Goal: Check status

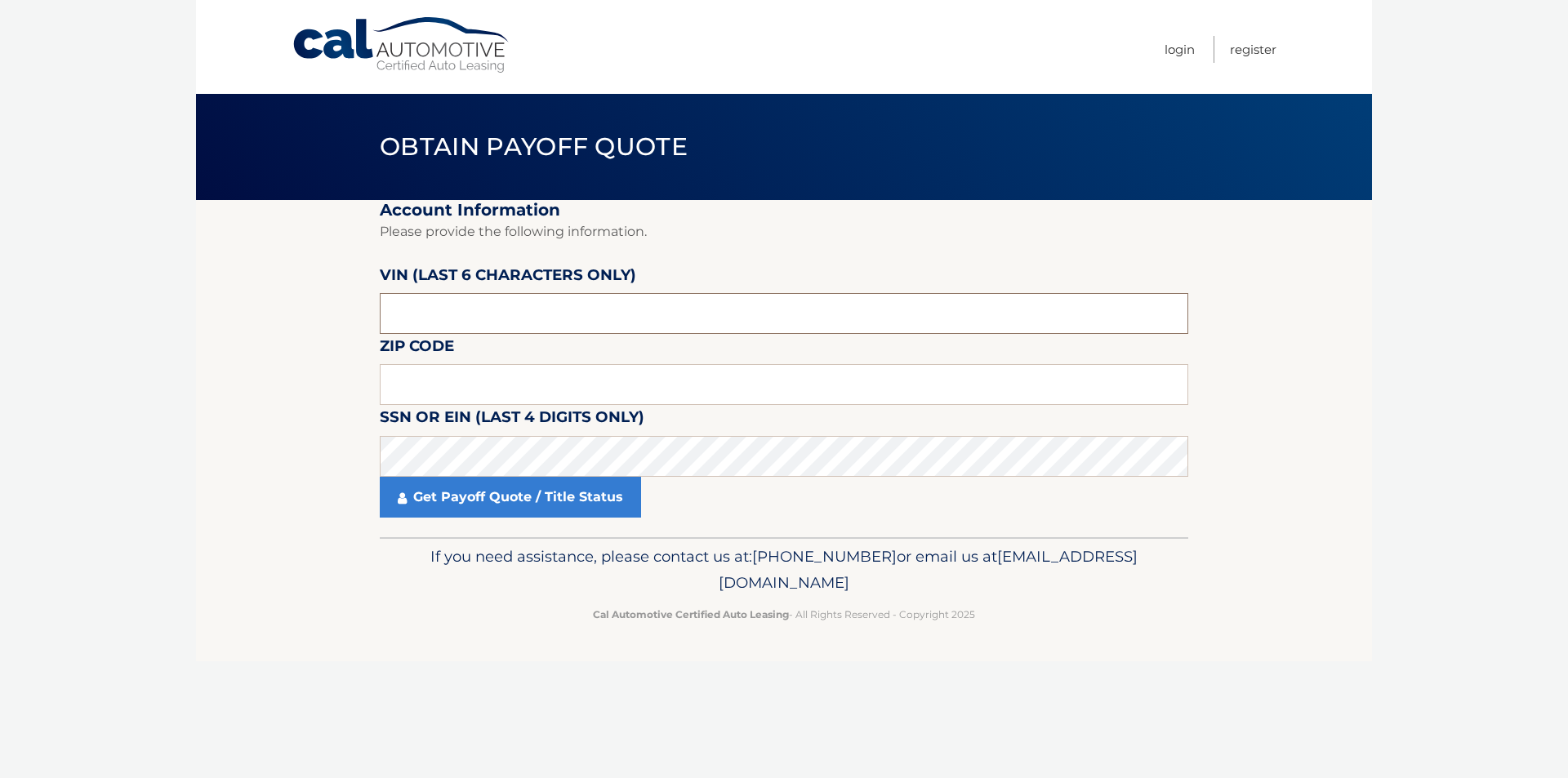
click at [713, 300] on input "text" at bounding box center [784, 313] width 809 height 41
paste input "15108"
type input "15108"
click at [187, 586] on body "Cal Automotive Menu Login Register Obtain Payoff Quote" at bounding box center [784, 389] width 1568 height 778
click at [454, 308] on input "text" at bounding box center [784, 313] width 809 height 41
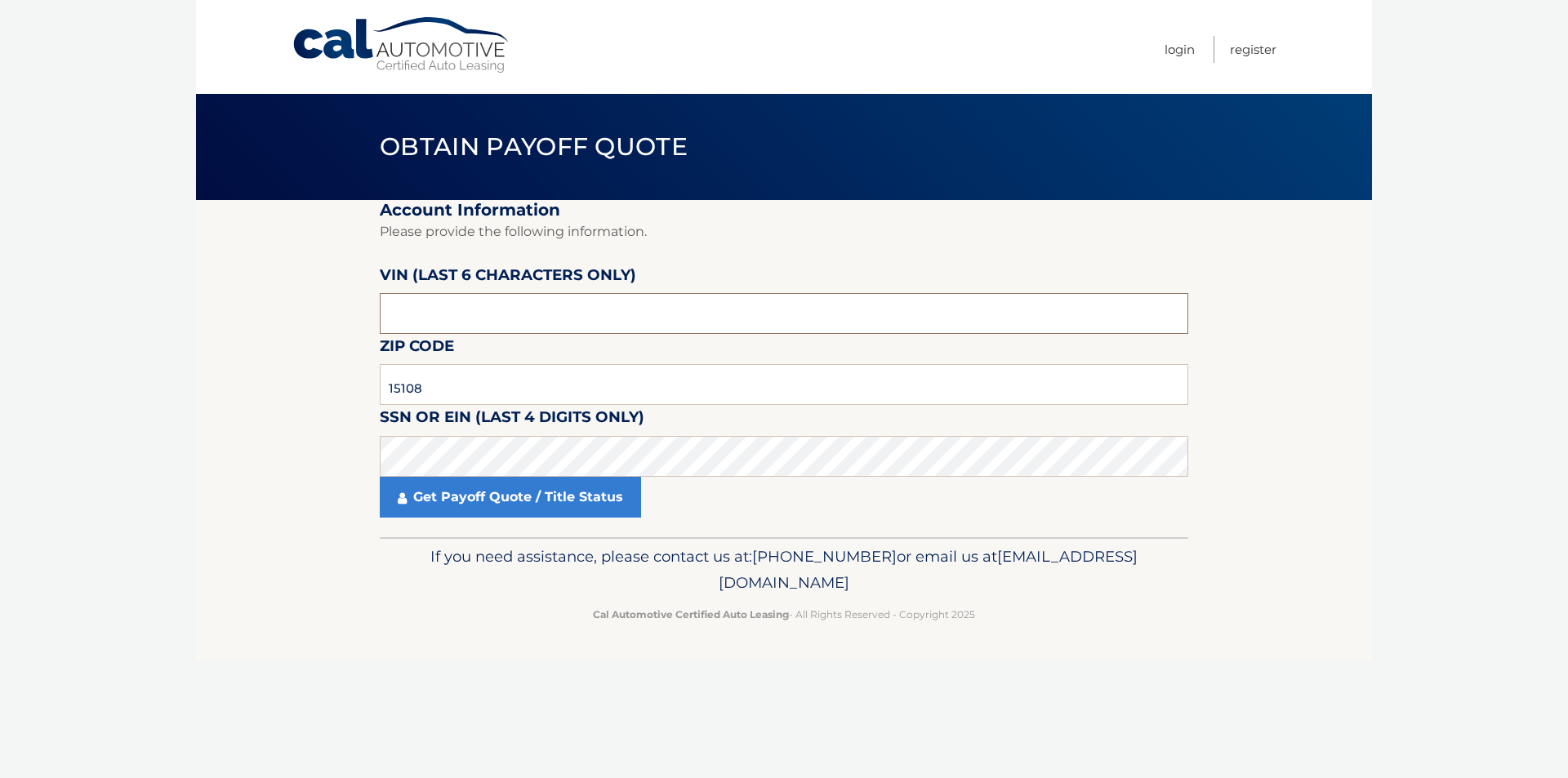
click at [554, 310] on input "text" at bounding box center [784, 313] width 809 height 41
paste input "610520"
type input "610520"
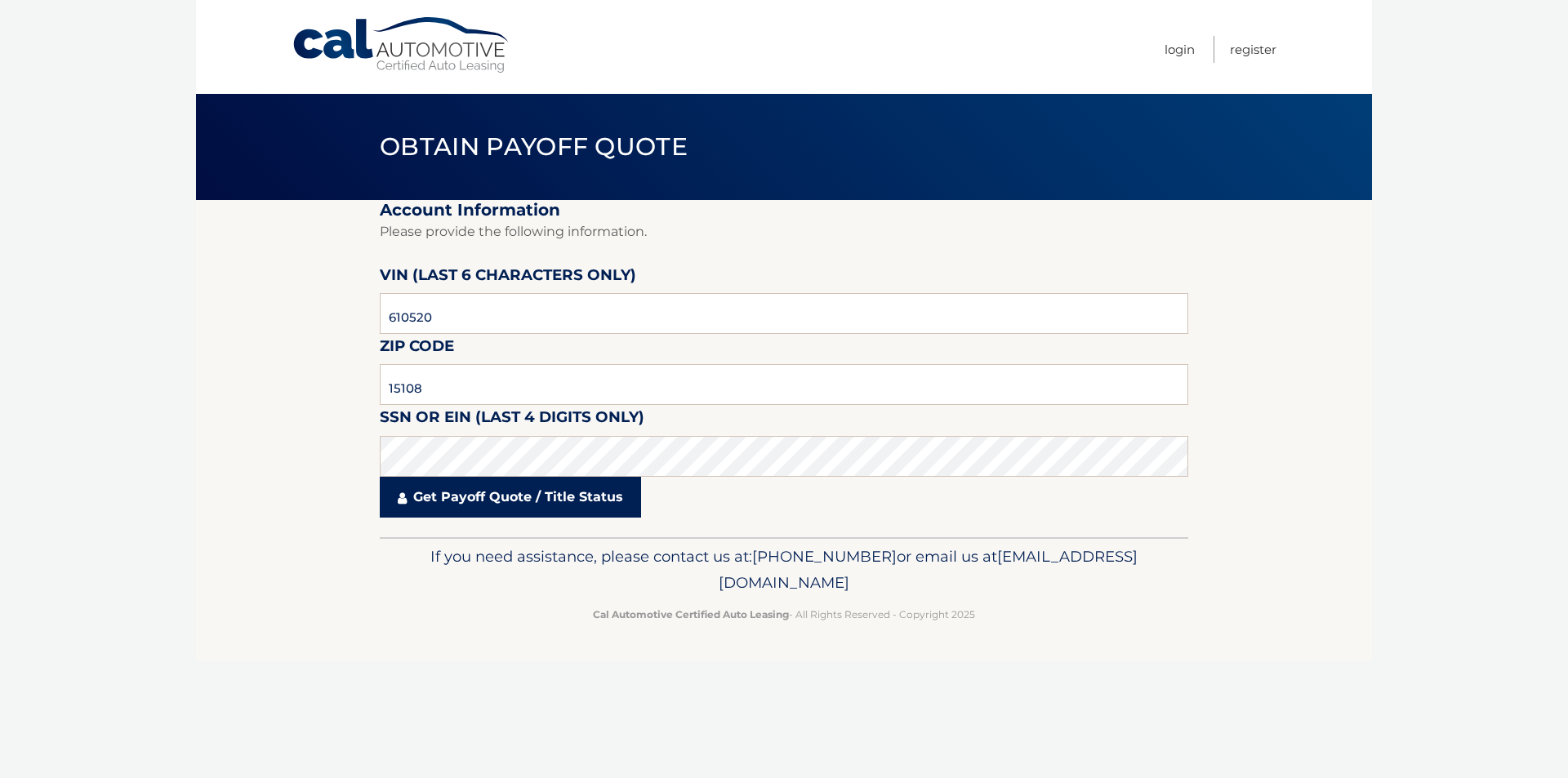
click at [551, 511] on link "Get Payoff Quote / Title Status" at bounding box center [511, 497] width 261 height 41
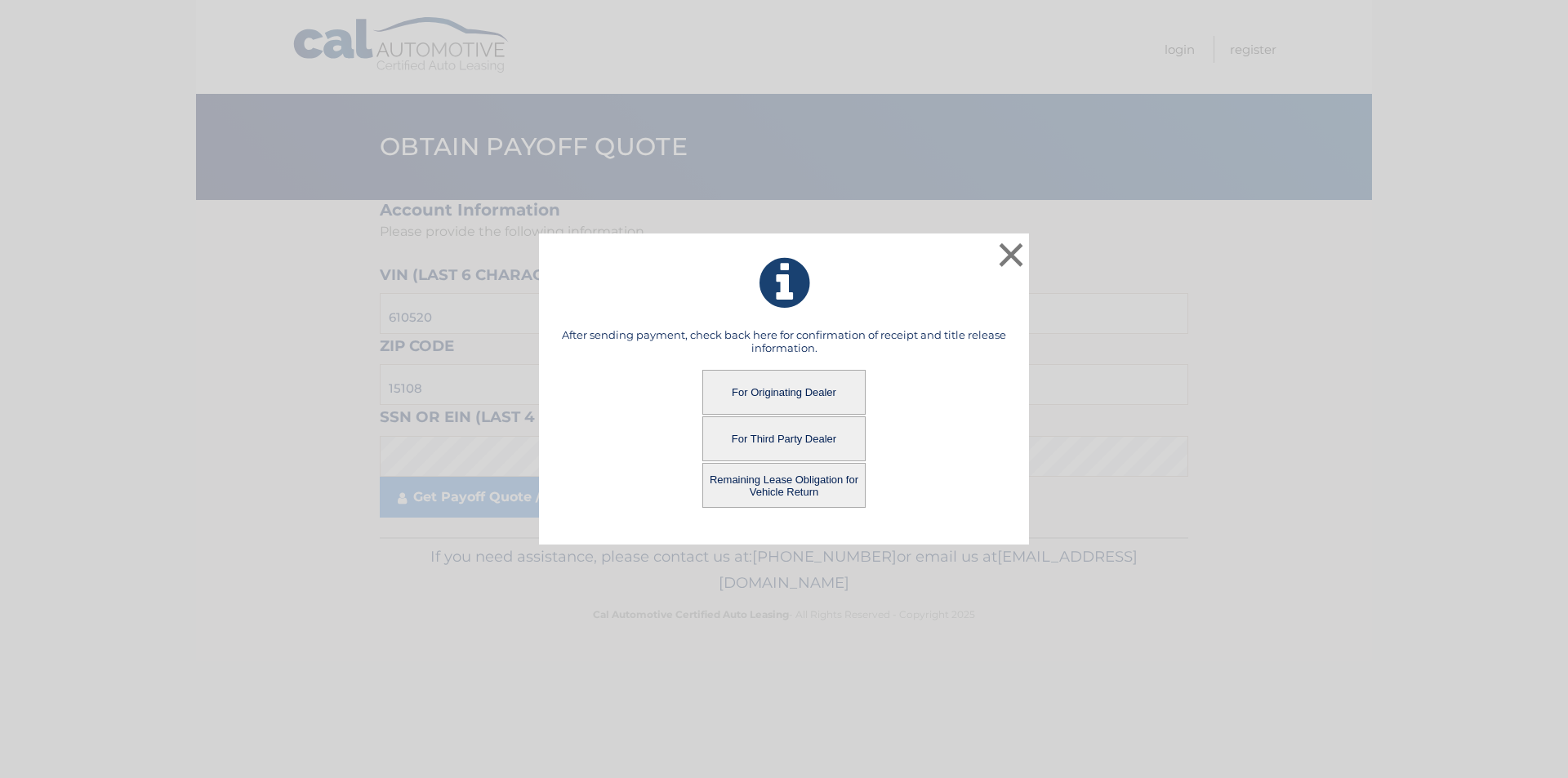
click at [799, 384] on button "For Originating Dealer" at bounding box center [784, 392] width 163 height 45
click at [780, 384] on button "For Originating Dealer" at bounding box center [784, 392] width 163 height 45
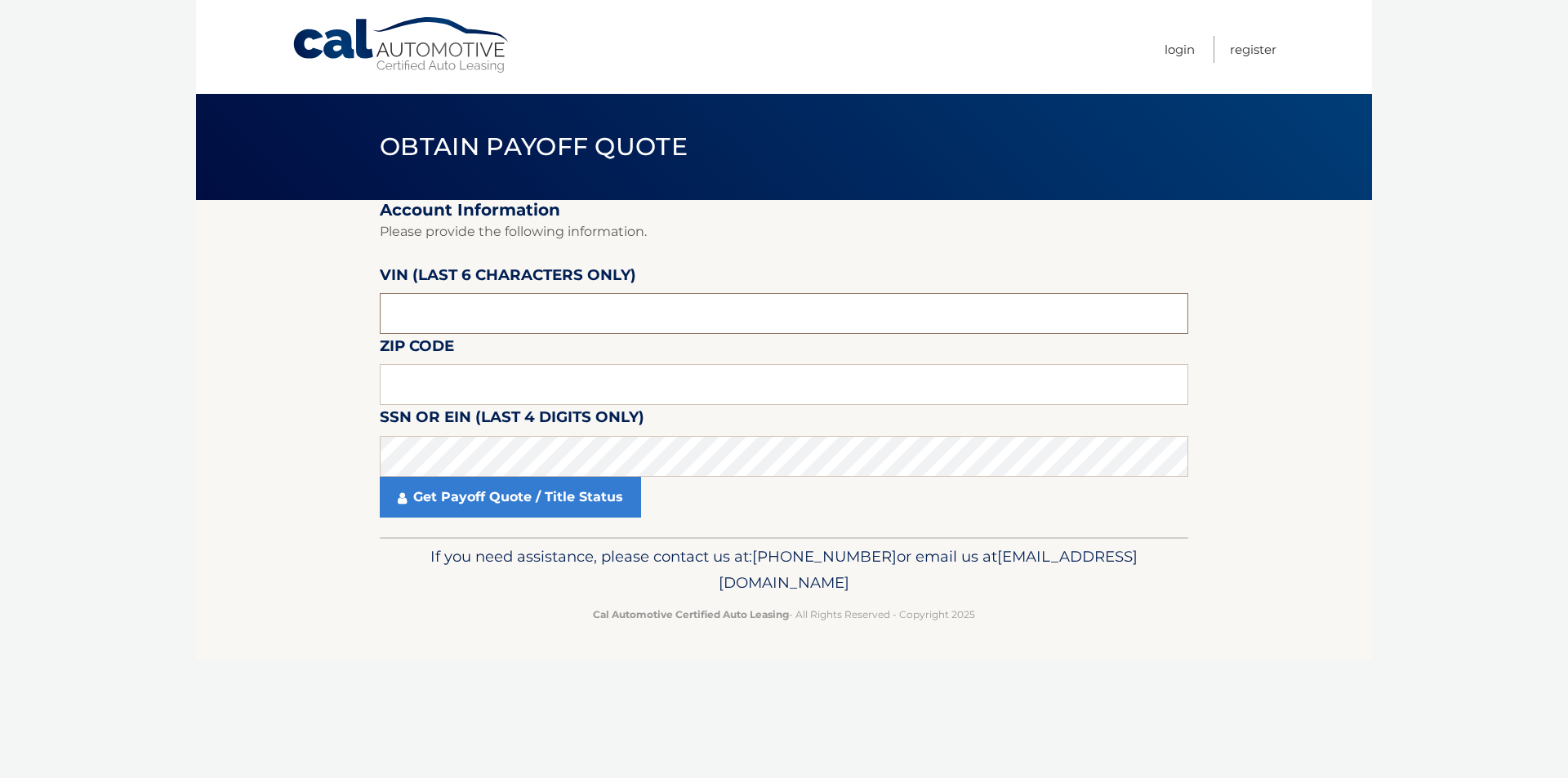
click at [601, 305] on input "text" at bounding box center [784, 313] width 809 height 41
paste input "610520"
type input "610520"
click at [225, 382] on section "Account Information Please provide the following information. [PERSON_NAME] (la…" at bounding box center [784, 369] width 1176 height 337
click at [657, 364] on input "text" at bounding box center [784, 384] width 809 height 41
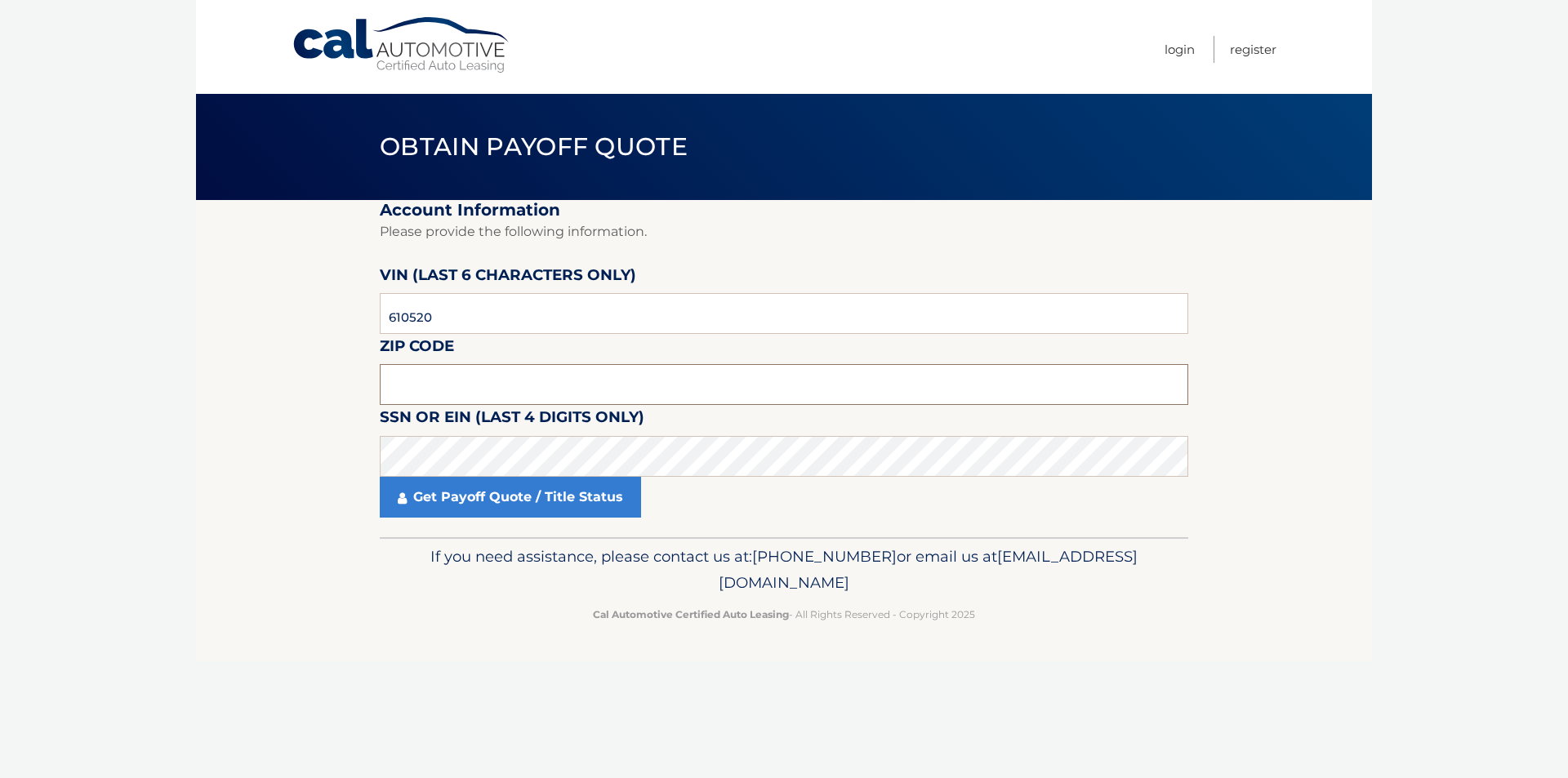
paste input "15108"
type input "15108"
click at [194, 375] on body "Cal Automotive Menu Login Register Obtain Payoff Quote" at bounding box center [784, 389] width 1568 height 778
click at [569, 713] on div "Cal Automotive Menu Login Register Obtain Payoff Quote ×" at bounding box center [784, 389] width 1176 height 778
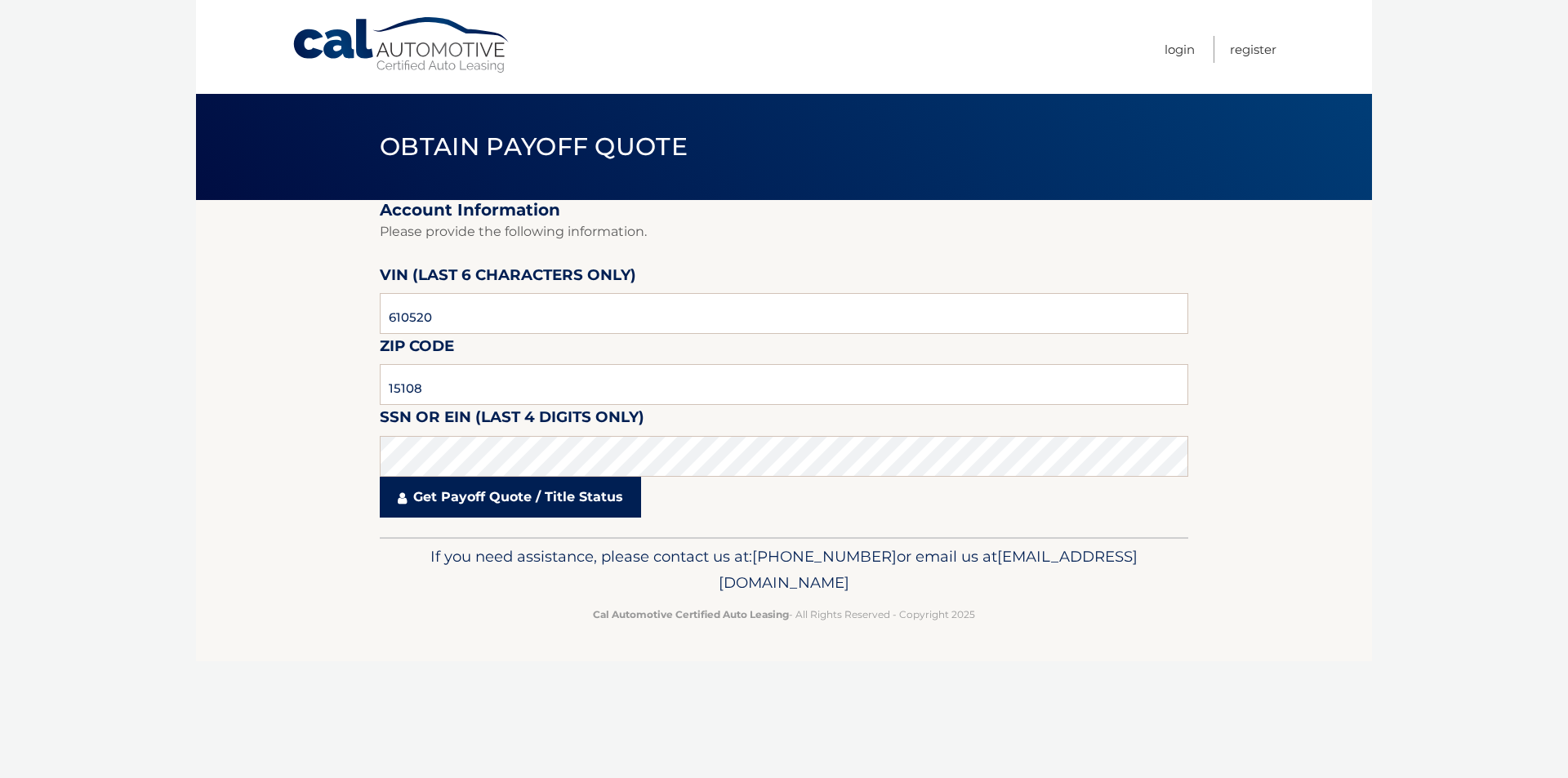
click at [435, 481] on link "Get Payoff Quote / Title Status" at bounding box center [511, 497] width 261 height 41
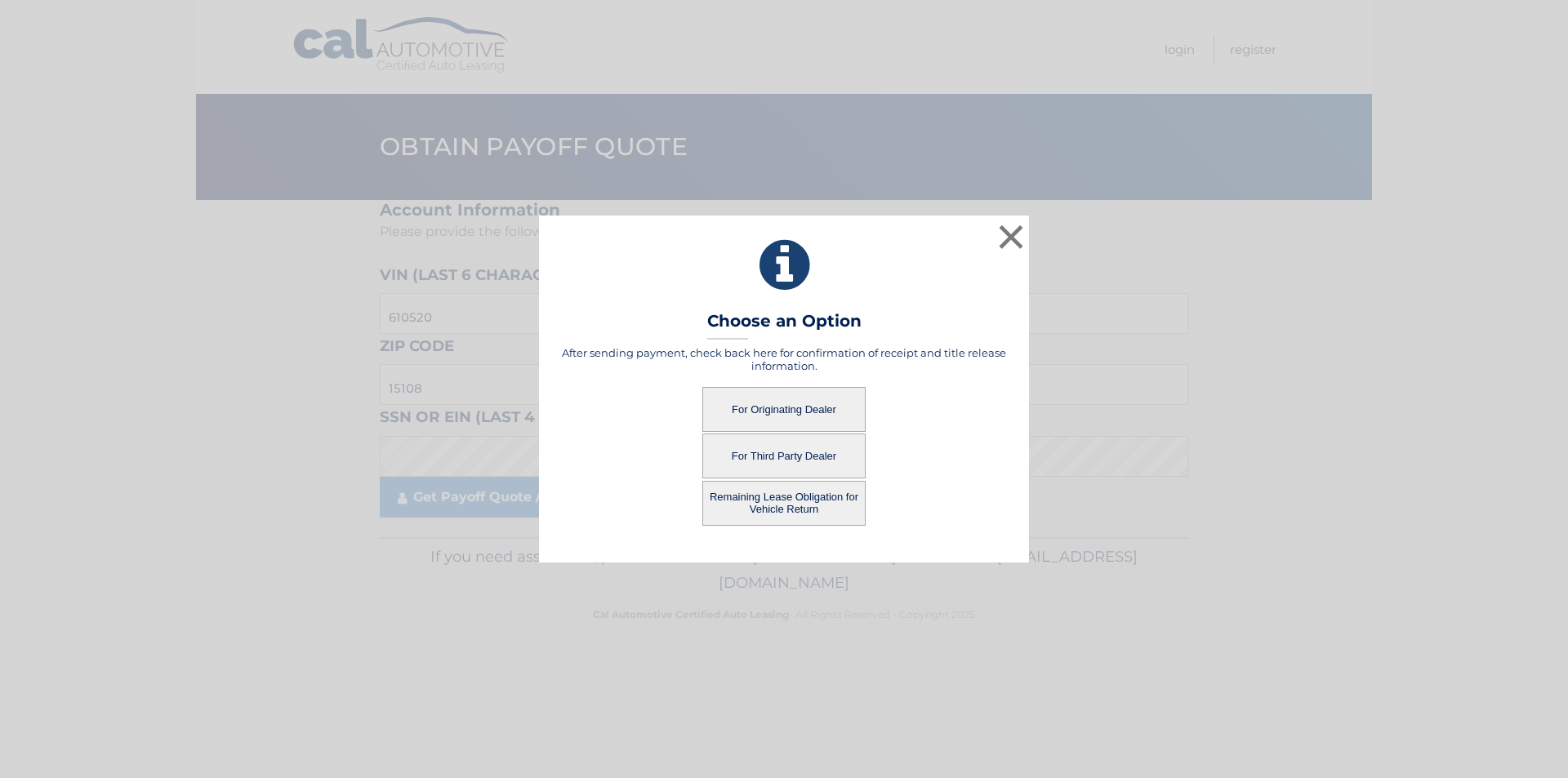
click at [802, 416] on button "For Originating Dealer" at bounding box center [784, 409] width 163 height 45
click at [810, 418] on button "For Originating Dealer" at bounding box center [784, 409] width 163 height 45
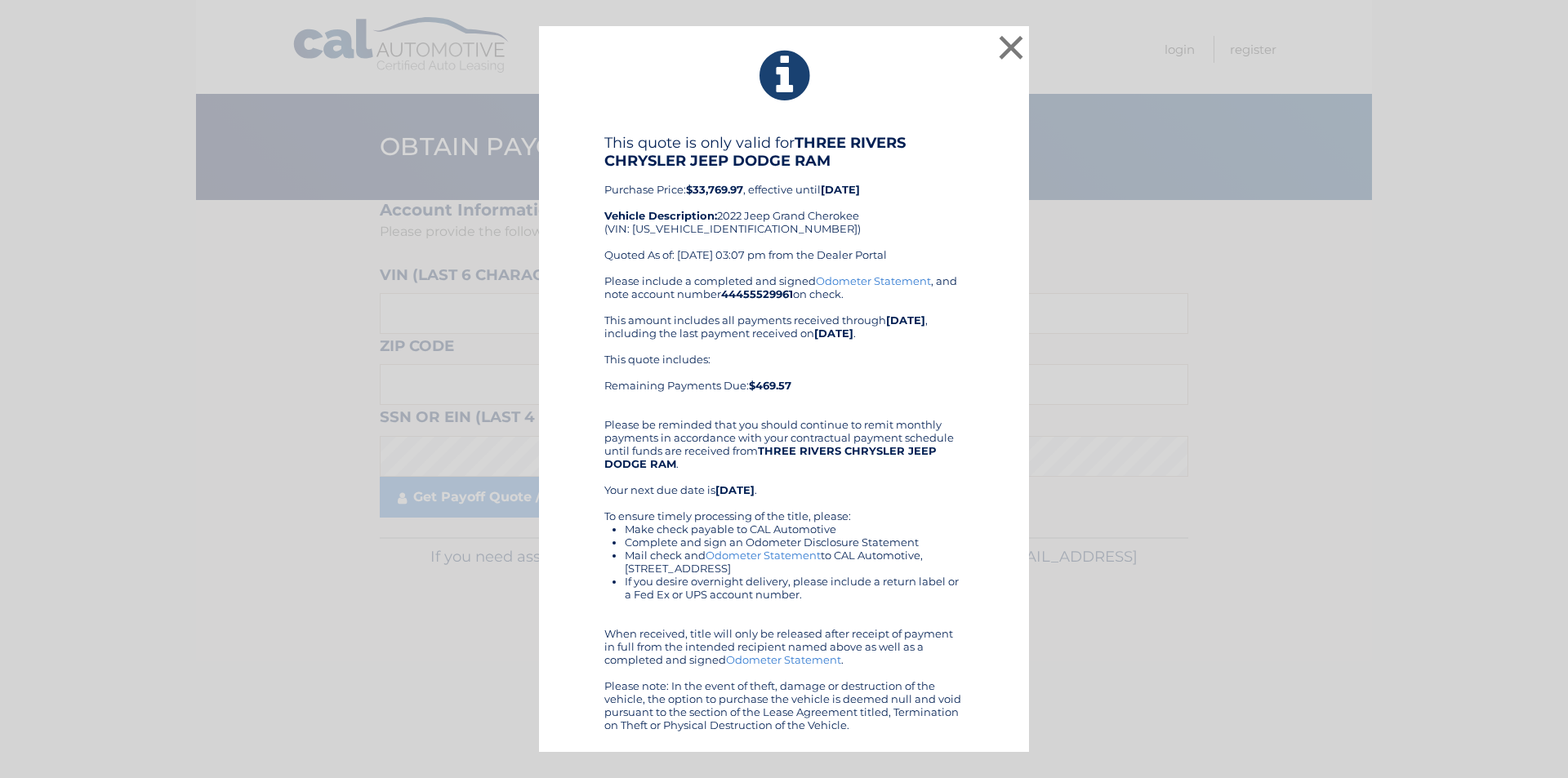
drag, startPoint x: 819, startPoint y: 326, endPoint x: 955, endPoint y: 271, distance: 146.7
click at [955, 271] on div "This quote is only valid for THREE RIVERS CHRYSLER JEEP DODGE RAM Purchase Pric…" at bounding box center [784, 204] width 359 height 141
